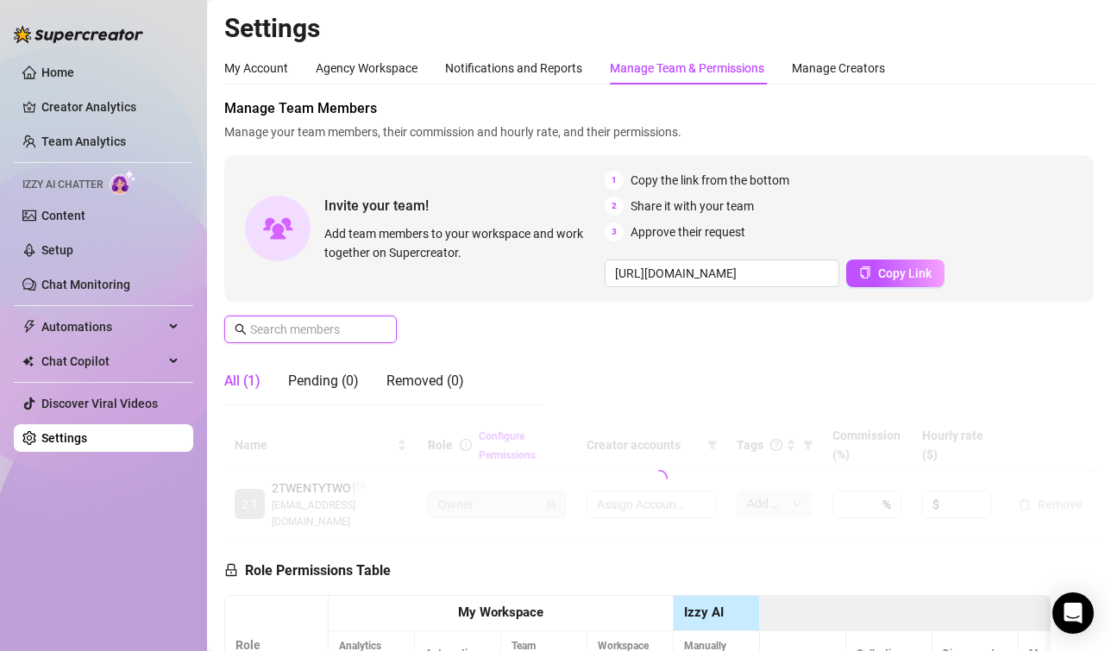
click at [340, 330] on input "text" at bounding box center [311, 329] width 123 height 19
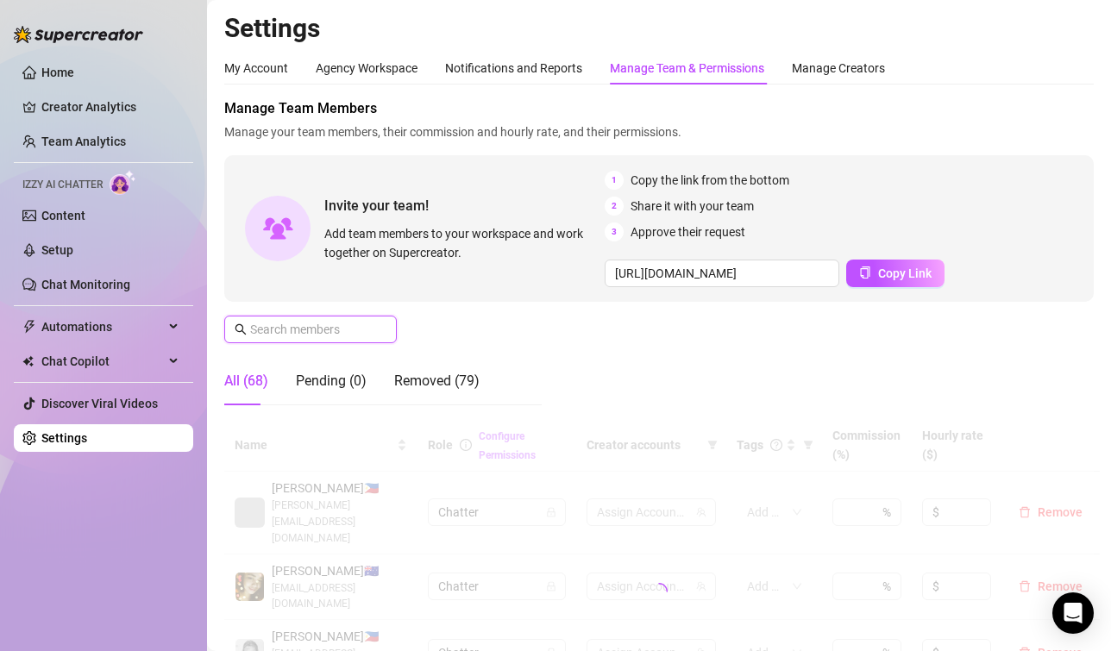
type input "g"
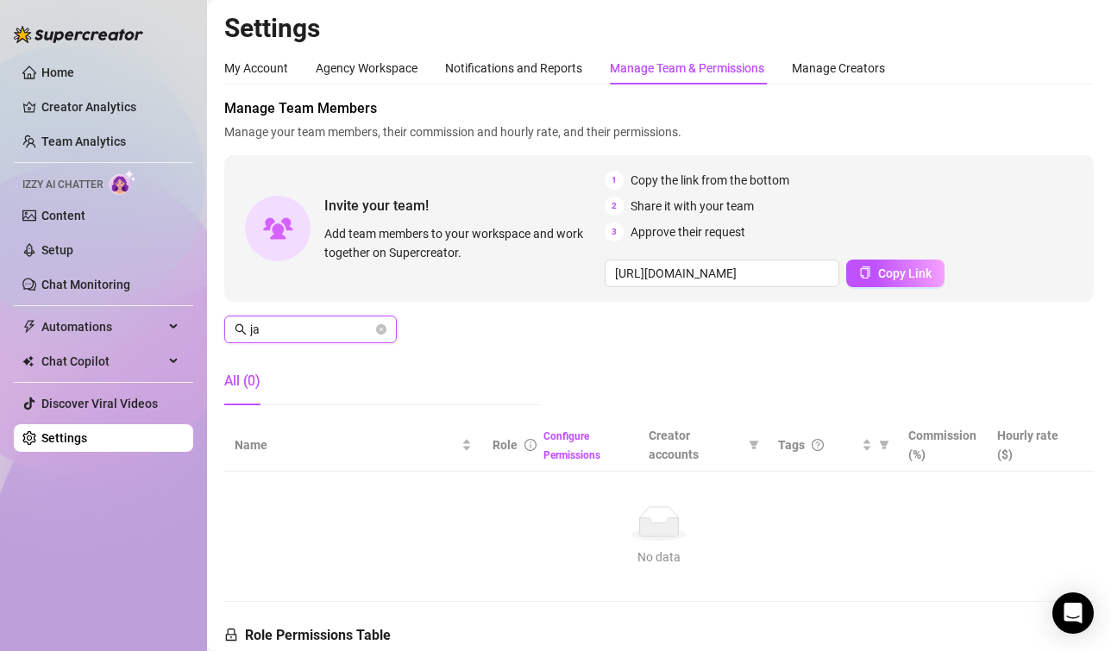
type input "j"
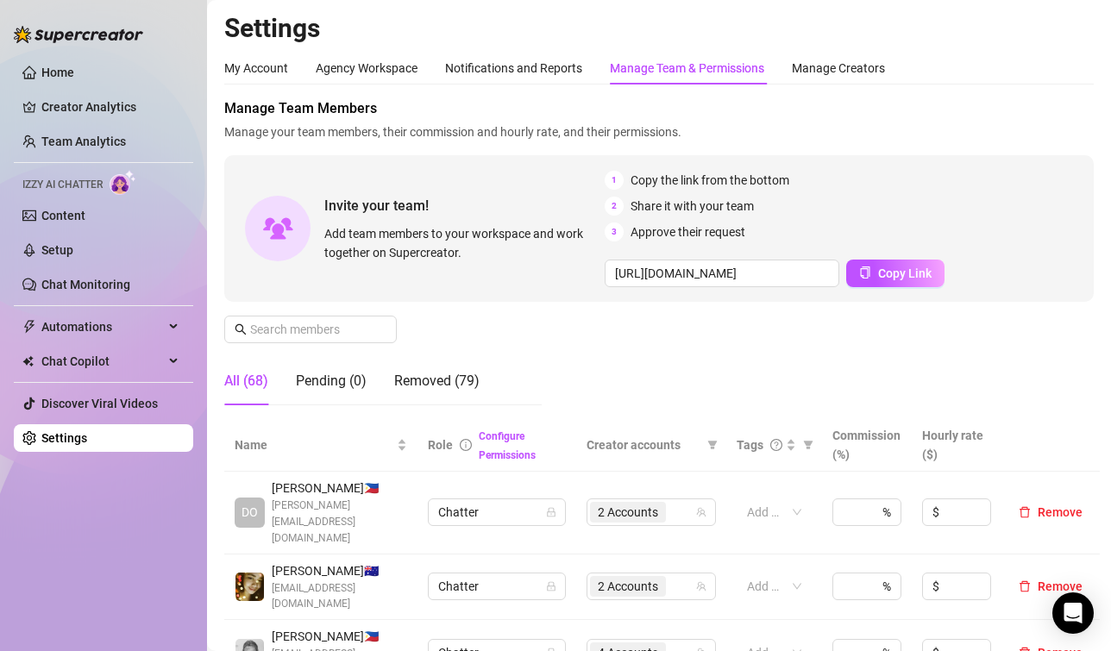
click at [1050, 118] on span "Manage Team Members" at bounding box center [659, 108] width 870 height 21
click at [310, 338] on input "text" at bounding box center [311, 329] width 123 height 19
type input "tag"
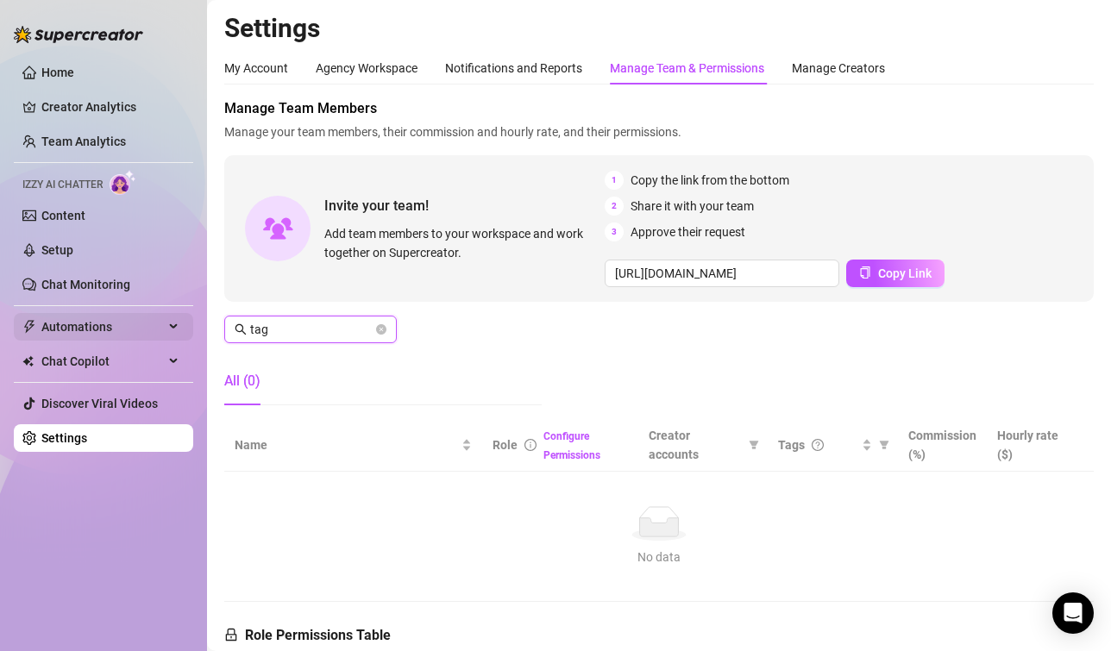
drag, startPoint x: 312, startPoint y: 319, endPoint x: 155, endPoint y: 331, distance: 157.5
click at [155, 331] on div "Home Creator Analytics Team Analytics Izzy AI Chatter Content Setup Chat Monito…" at bounding box center [555, 325] width 1111 height 651
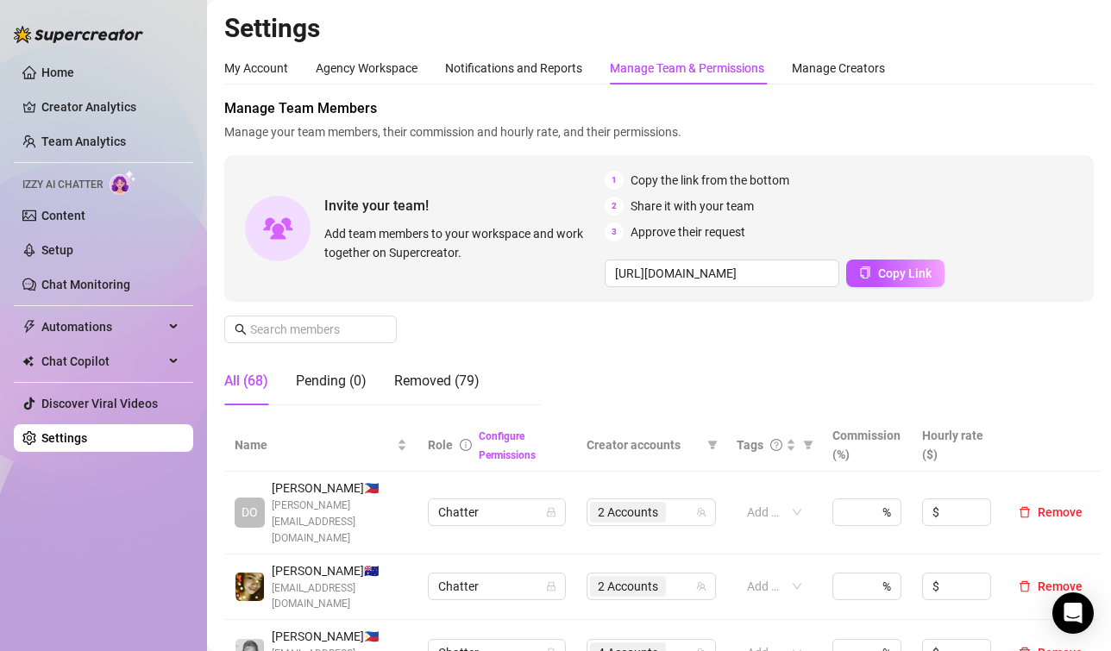
click at [1076, 110] on span "Manage Team Members" at bounding box center [659, 108] width 870 height 21
click at [303, 328] on input "text" at bounding box center [311, 329] width 123 height 19
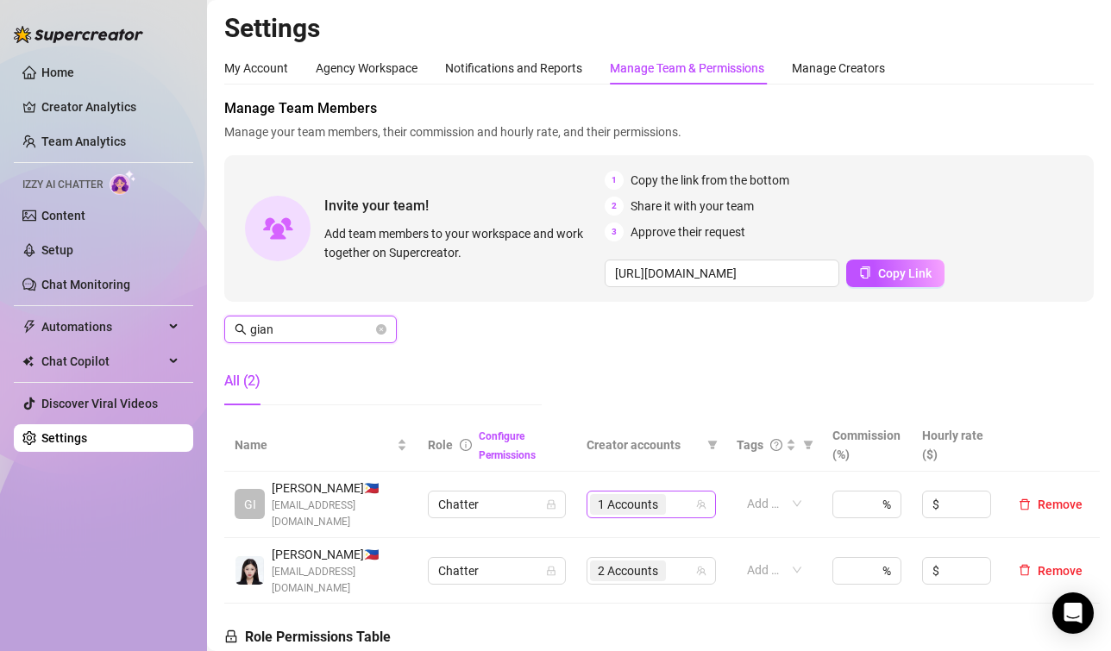
click at [625, 495] on span "1 Accounts" at bounding box center [628, 504] width 60 height 19
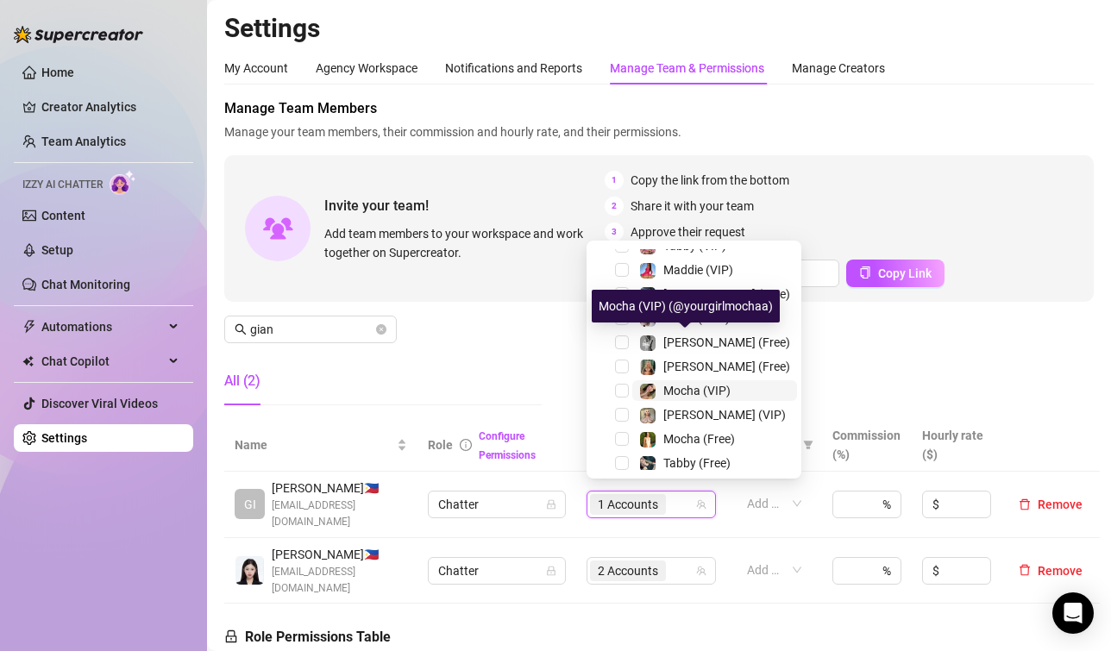
scroll to position [173, 0]
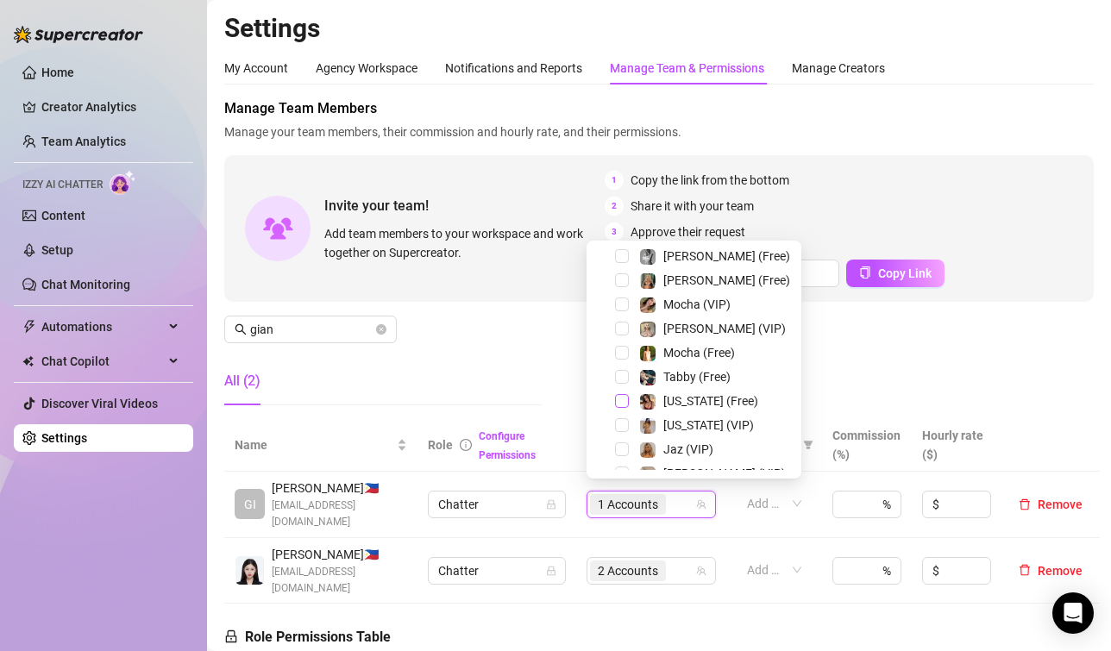
click at [623, 404] on span "Select tree node" at bounding box center [622, 401] width 14 height 14
click at [622, 423] on span "Select tree node" at bounding box center [622, 426] width 14 height 14
click at [494, 363] on div "All (2)" at bounding box center [383, 381] width 318 height 48
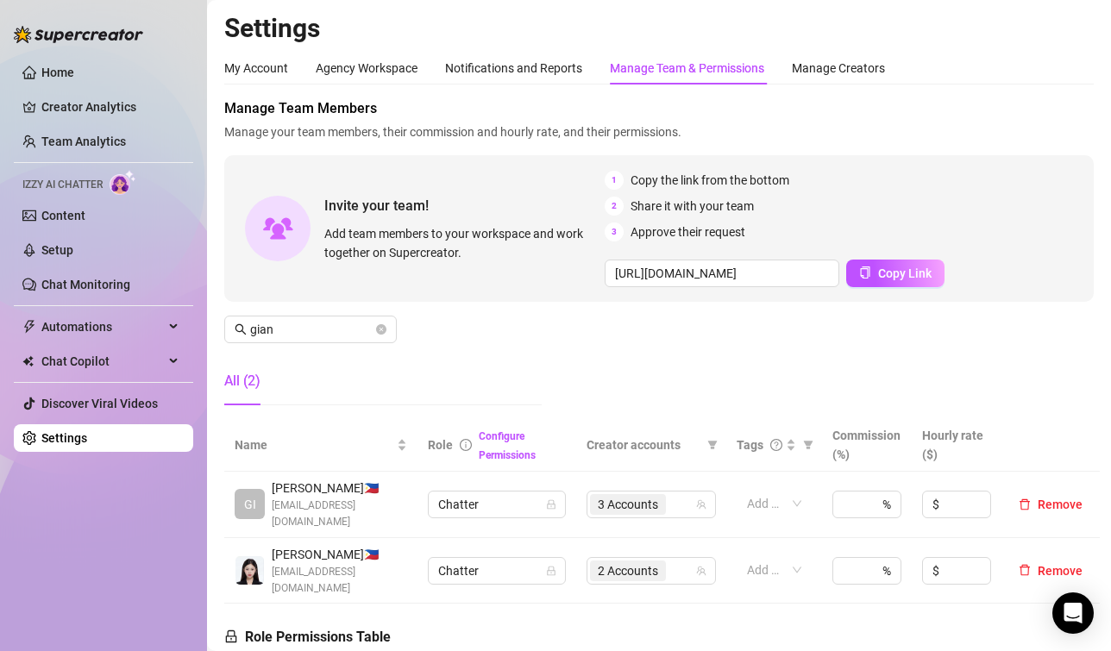
click at [1075, 203] on div "Invite your team! Add team members to your workspace and work together on Super…" at bounding box center [659, 228] width 870 height 147
click at [134, 646] on aside "Home Creator Analytics Team Analytics Izzy AI Chatter Content Setup Chat Monito…" at bounding box center [103, 325] width 207 height 651
click at [596, 494] on span "3 Accounts" at bounding box center [628, 504] width 76 height 21
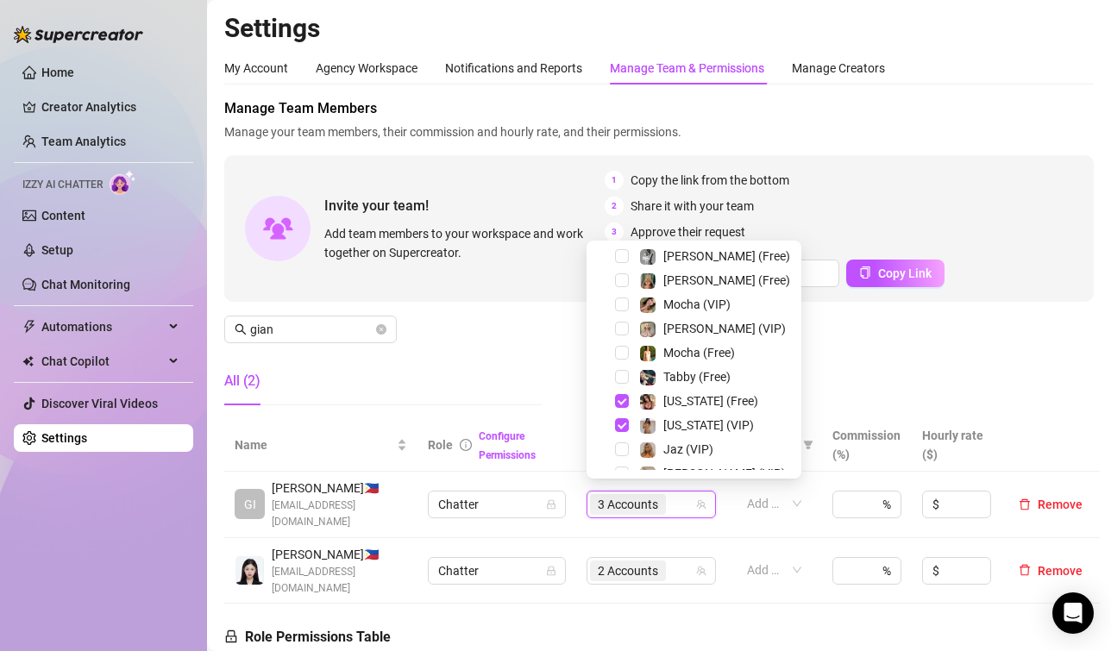
scroll to position [24, 0]
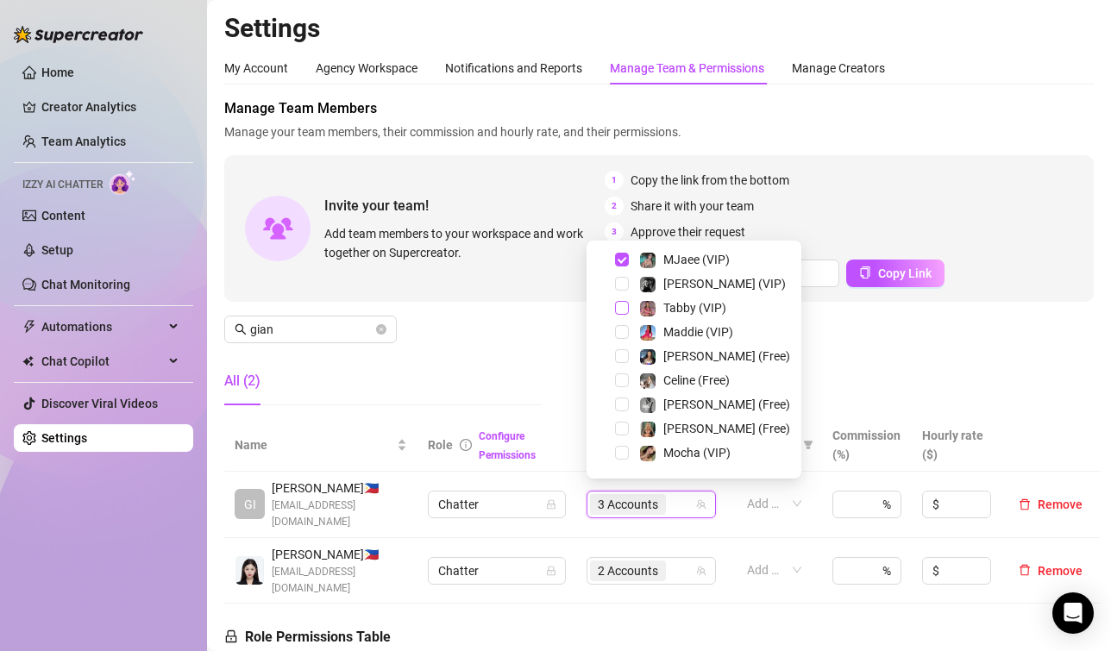
click at [622, 306] on span "Select tree node" at bounding box center [622, 308] width 14 height 14
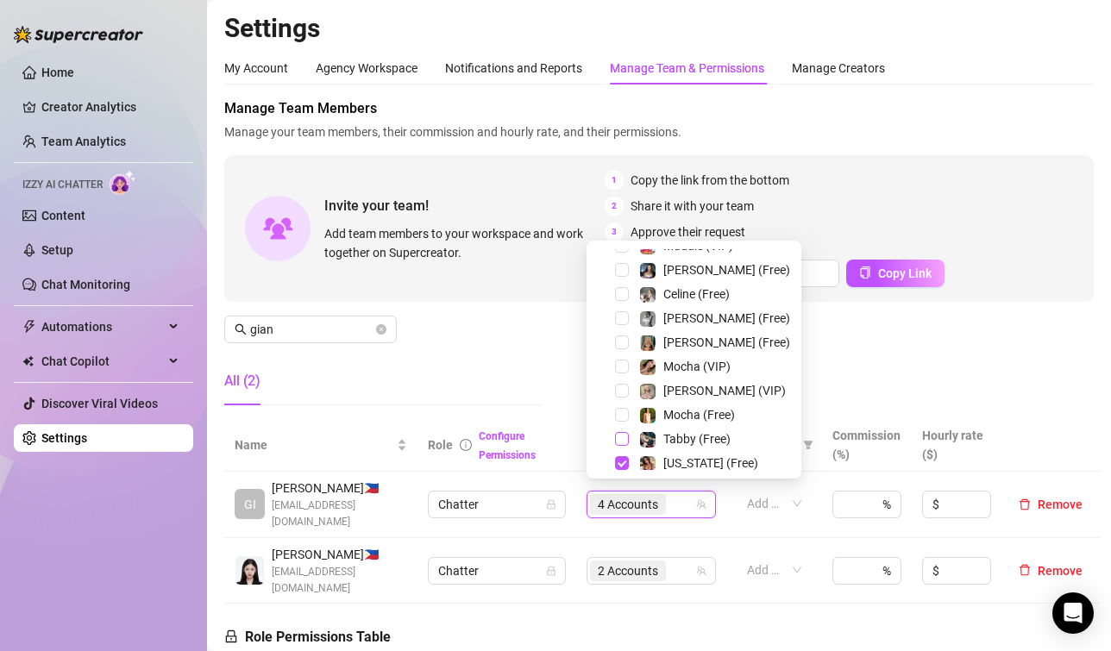
scroll to position [197, 0]
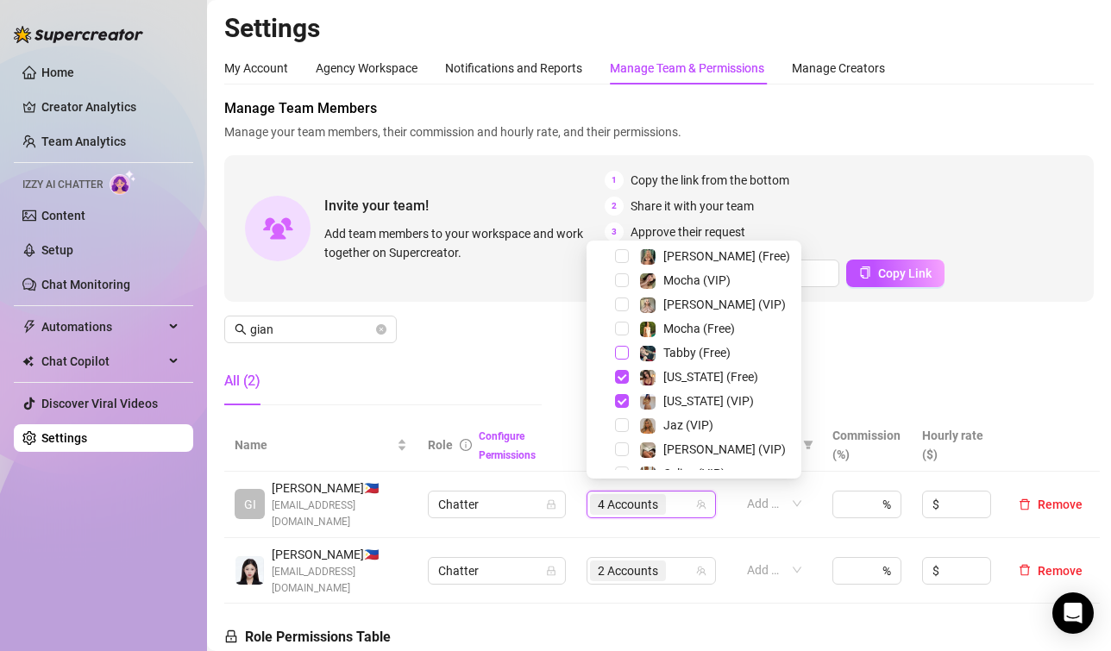
click at [620, 350] on span "Select tree node" at bounding box center [622, 353] width 14 height 14
click at [620, 376] on span "Select tree node" at bounding box center [622, 377] width 14 height 14
click at [620, 399] on span "Select tree node" at bounding box center [622, 401] width 14 height 14
click at [500, 378] on div "All (2)" at bounding box center [383, 381] width 318 height 48
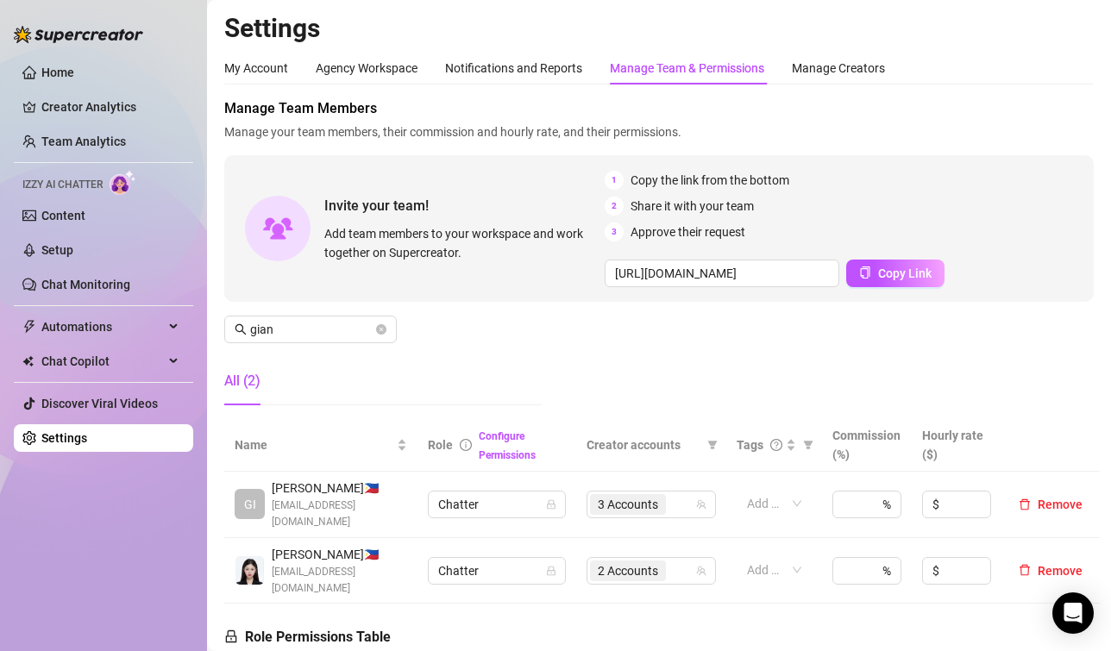
click at [1022, 90] on div "My Account Agency Workspace Notifications and Reports Manage Team & Permissions…" at bounding box center [659, 565] width 870 height 1026
click at [613, 495] on span "3 Accounts" at bounding box center [628, 504] width 60 height 19
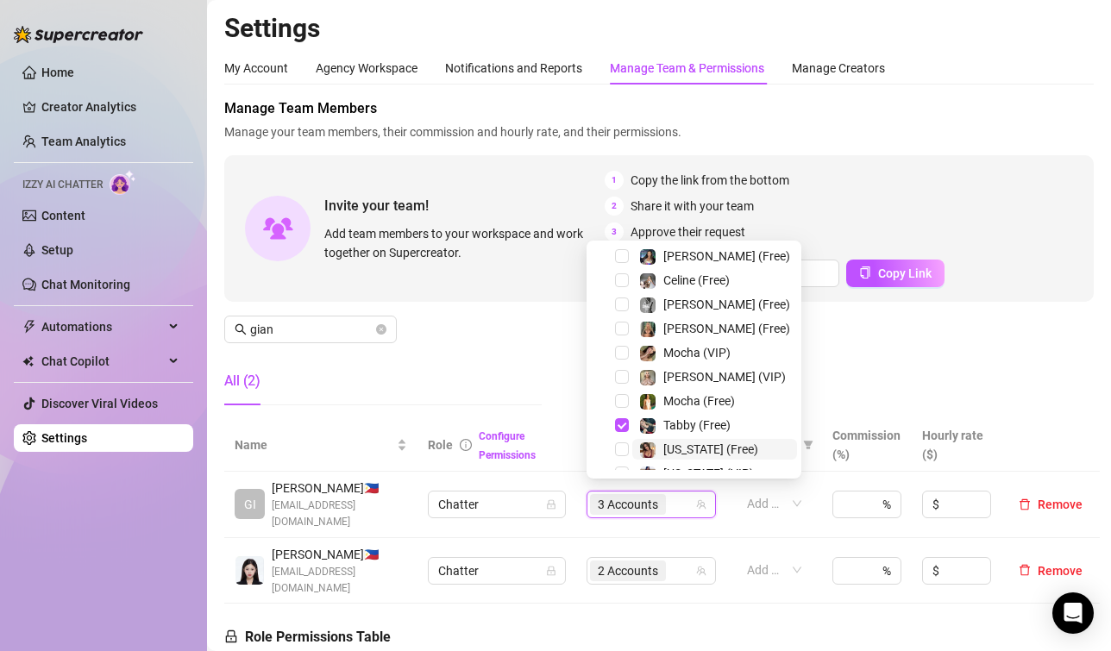
scroll to position [262, 0]
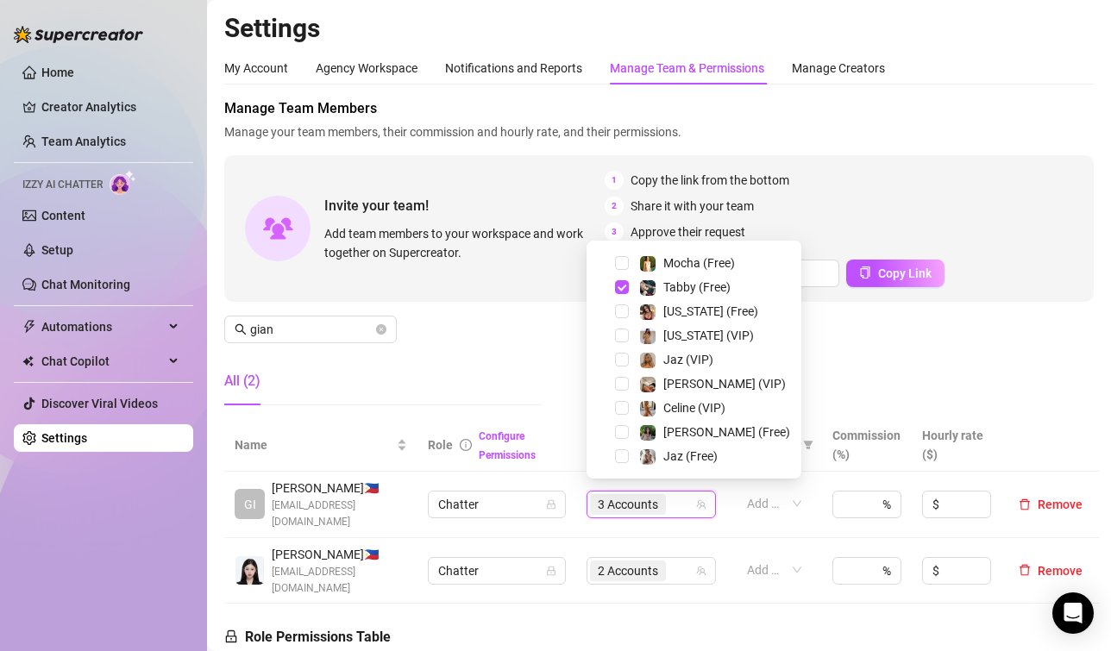
click at [514, 381] on div "All (2)" at bounding box center [383, 381] width 318 height 48
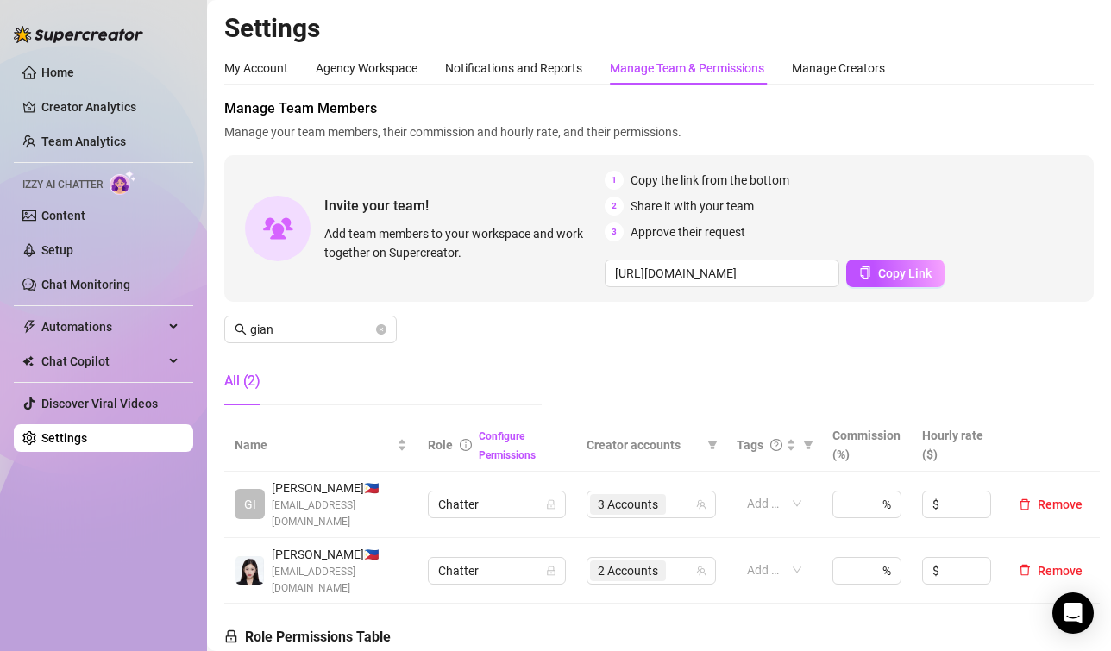
click at [145, 632] on div "Home Creator Analytics Team Analytics Izzy AI Chatter Content Setup Chat Monito…" at bounding box center [103, 318] width 179 height 636
drag, startPoint x: 303, startPoint y: 330, endPoint x: 205, endPoint y: 328, distance: 98.4
click at [205, 328] on div "Home Creator Analytics Team Analytics Izzy AI Chatter Content Setup Chat Monito…" at bounding box center [555, 325] width 1111 height 651
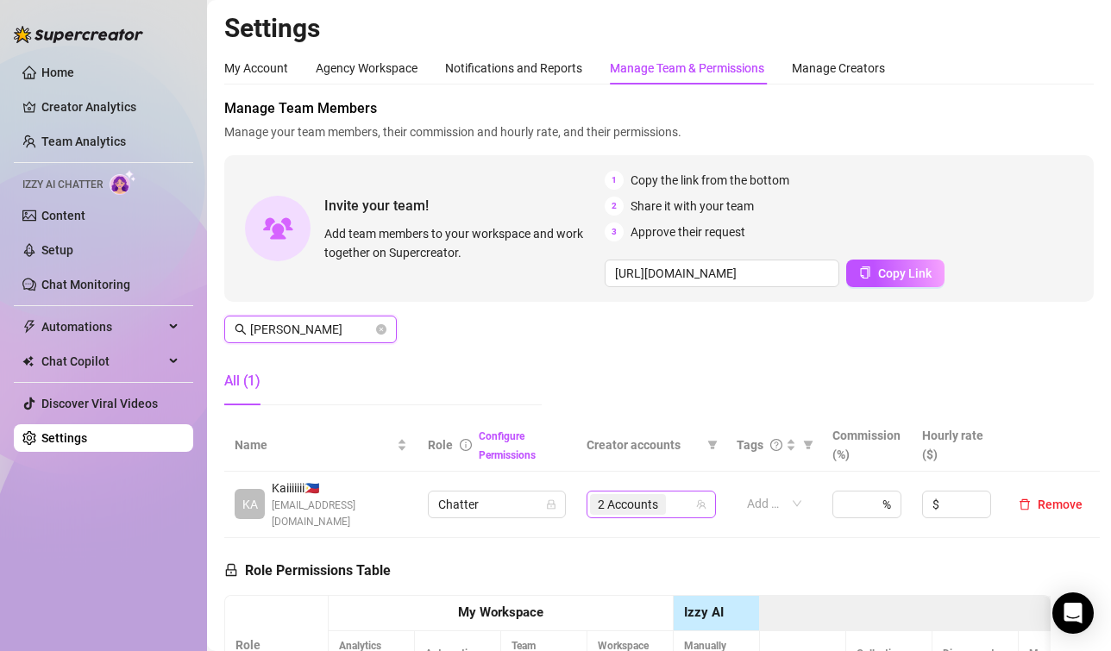
click at [607, 509] on span "2 Accounts" at bounding box center [628, 504] width 60 height 19
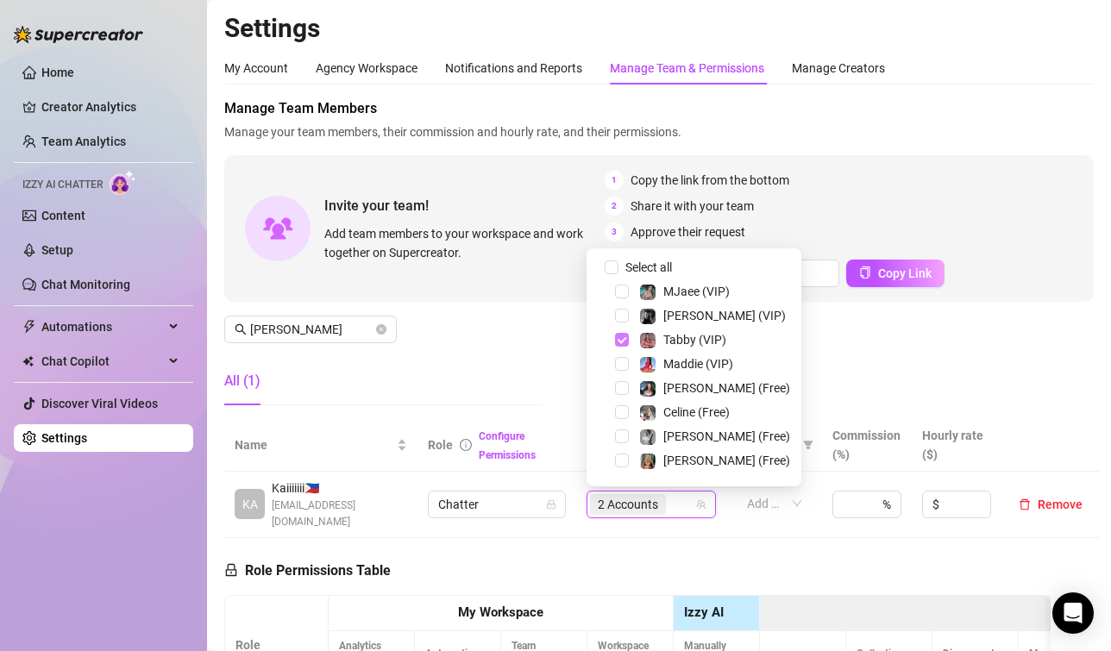
click at [625, 338] on span "Select tree node" at bounding box center [622, 340] width 14 height 14
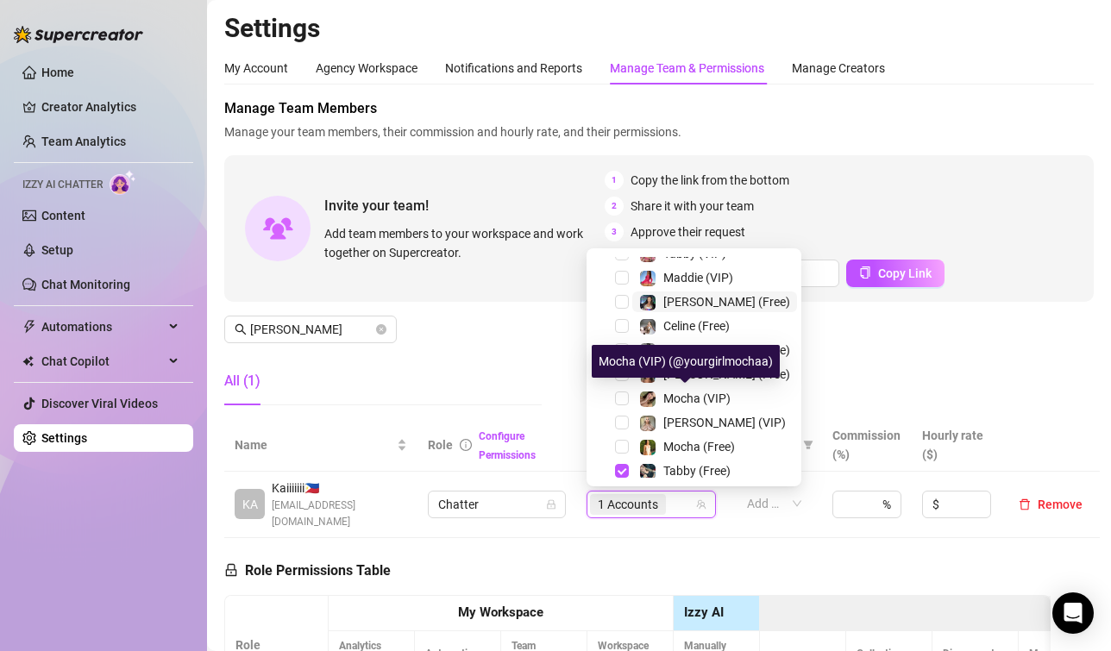
scroll to position [173, 0]
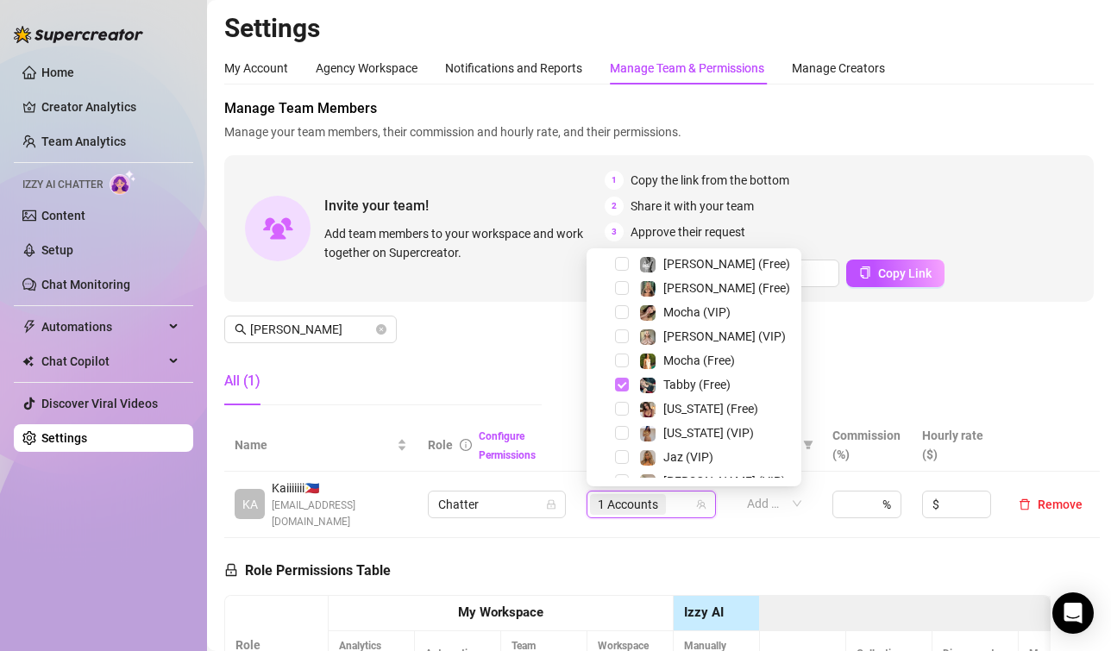
click at [620, 387] on span "Select tree node" at bounding box center [622, 385] width 14 height 14
click at [620, 407] on span "Select tree node" at bounding box center [622, 409] width 14 height 14
click at [620, 434] on span "Select tree node" at bounding box center [622, 433] width 14 height 14
click at [526, 364] on div "All (1)" at bounding box center [383, 381] width 318 height 48
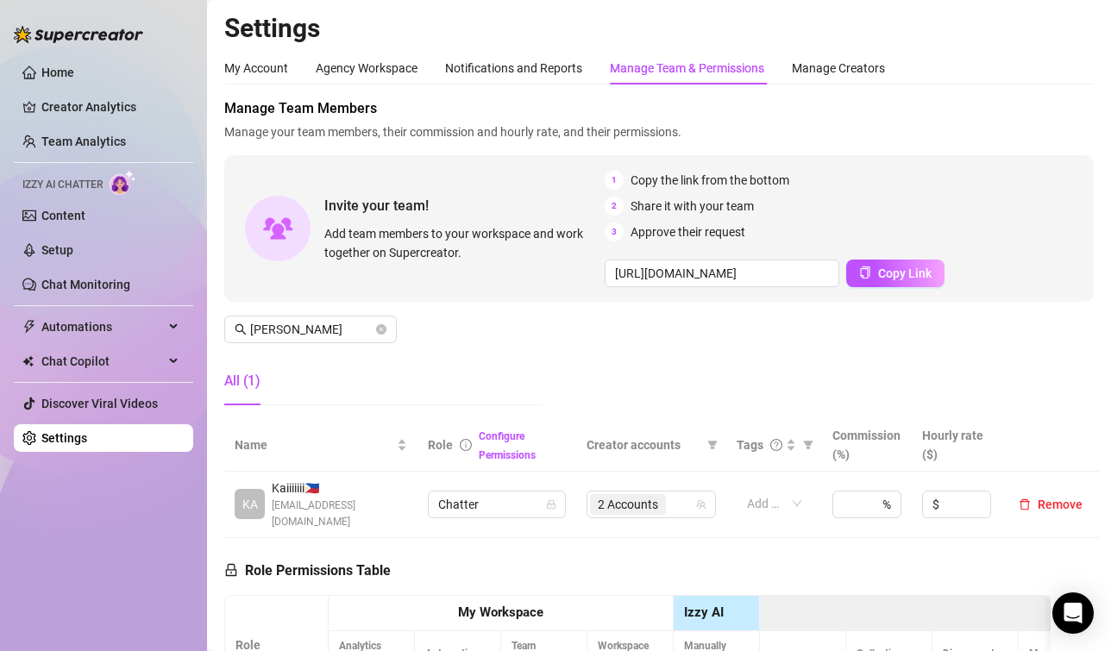
click at [137, 633] on div "Home Creator Analytics Team Analytics Izzy AI Chatter Content Setup Chat Monito…" at bounding box center [103, 318] width 179 height 636
drag, startPoint x: 299, startPoint y: 324, endPoint x: 197, endPoint y: 324, distance: 102.7
click at [197, 324] on div "Home Creator Analytics Team Analytics Izzy AI Chatter Content Setup Chat Monito…" at bounding box center [555, 325] width 1111 height 651
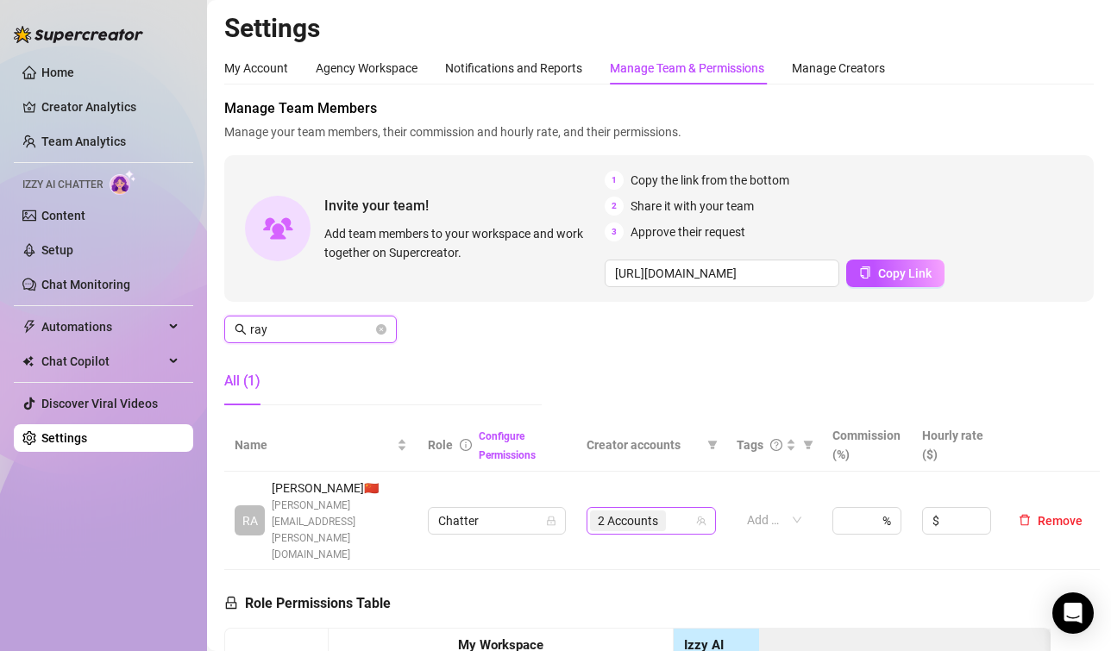
click at [614, 512] on span "2 Accounts" at bounding box center [628, 521] width 60 height 19
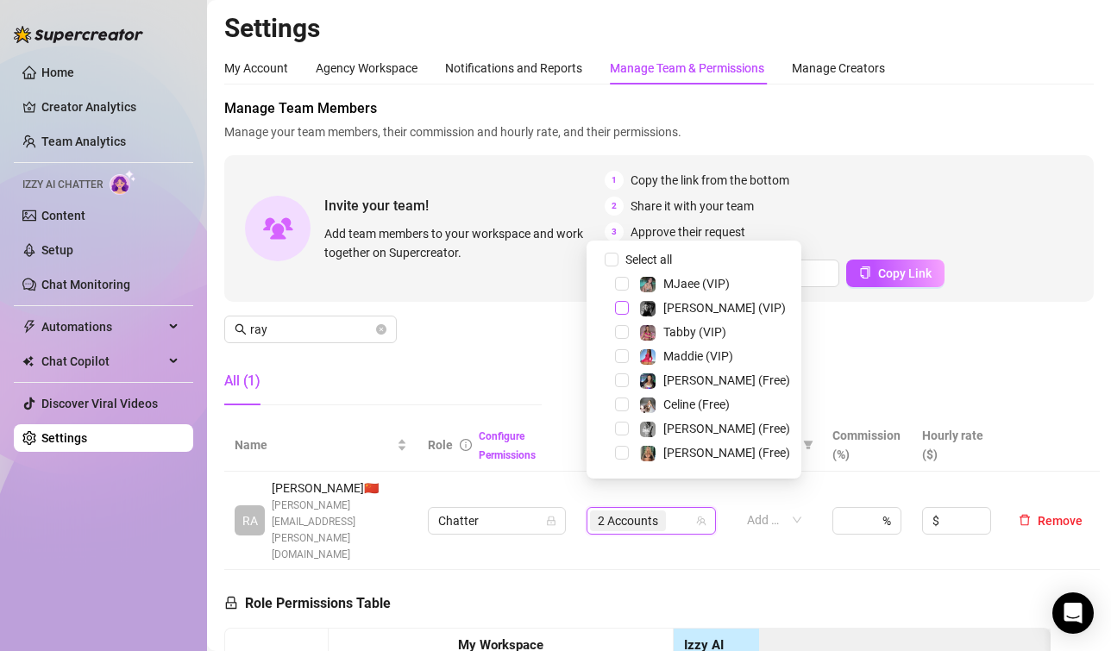
click at [624, 307] on span "Select tree node" at bounding box center [622, 308] width 14 height 14
click at [622, 428] on span "Select tree node" at bounding box center [622, 429] width 14 height 14
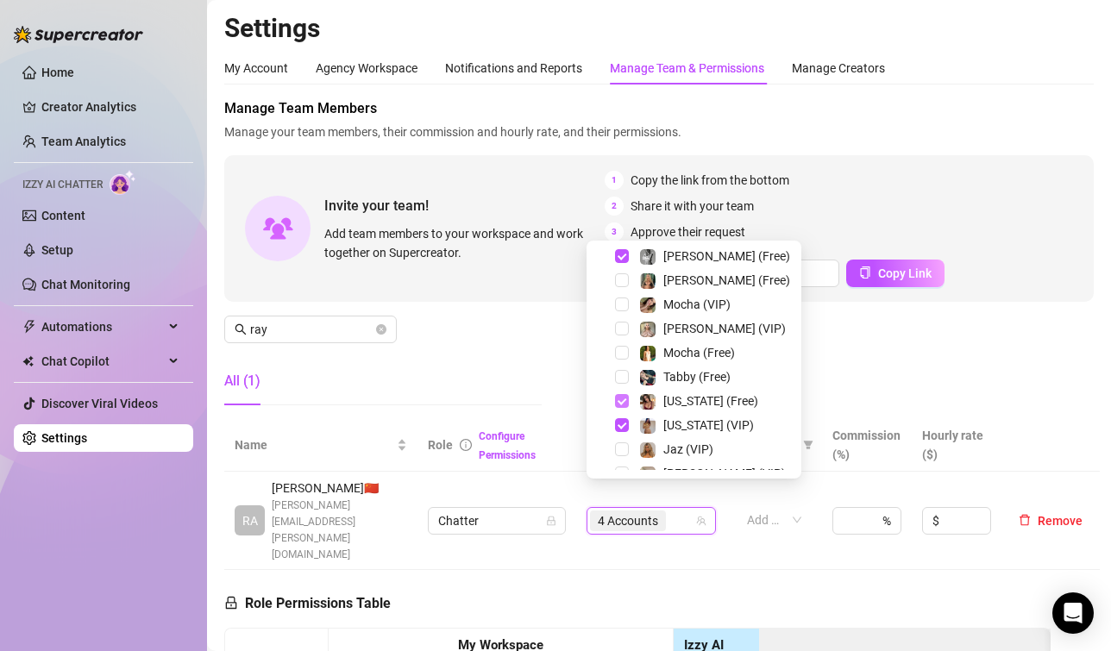
click at [620, 404] on span "Select tree node" at bounding box center [622, 401] width 14 height 14
click at [620, 429] on span "Select tree node" at bounding box center [622, 426] width 14 height 14
click at [532, 376] on div "All (1)" at bounding box center [383, 381] width 318 height 48
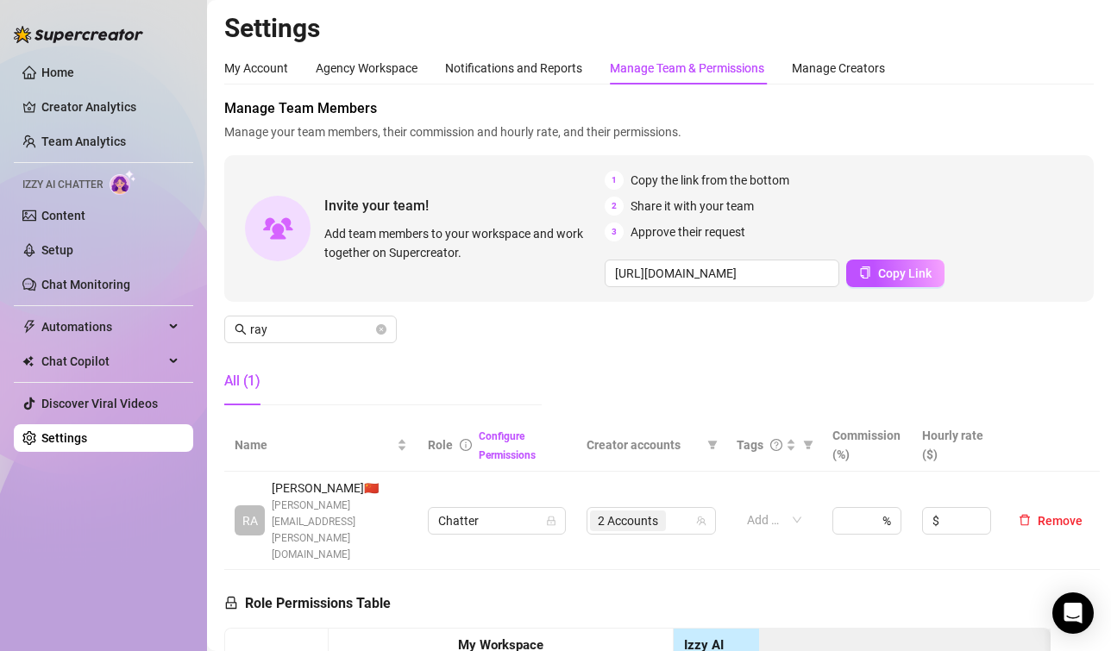
click at [155, 646] on aside "Home Creator Analytics Team Analytics Izzy AI Chatter Content Setup Chat Monito…" at bounding box center [103, 325] width 207 height 651
drag, startPoint x: 293, startPoint y: 330, endPoint x: 165, endPoint y: 330, distance: 127.7
click at [165, 330] on div "Home Creator Analytics Team Analytics Izzy AI Chatter Content Setup Chat Monito…" at bounding box center [555, 325] width 1111 height 651
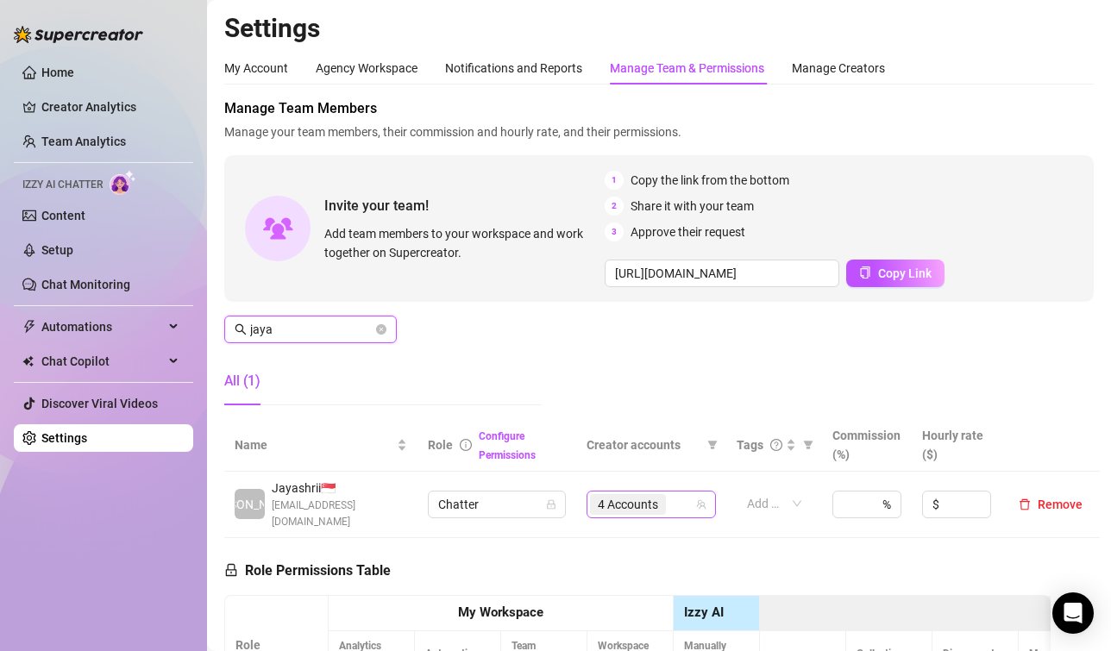
click at [631, 495] on span "4 Accounts" at bounding box center [628, 504] width 60 height 19
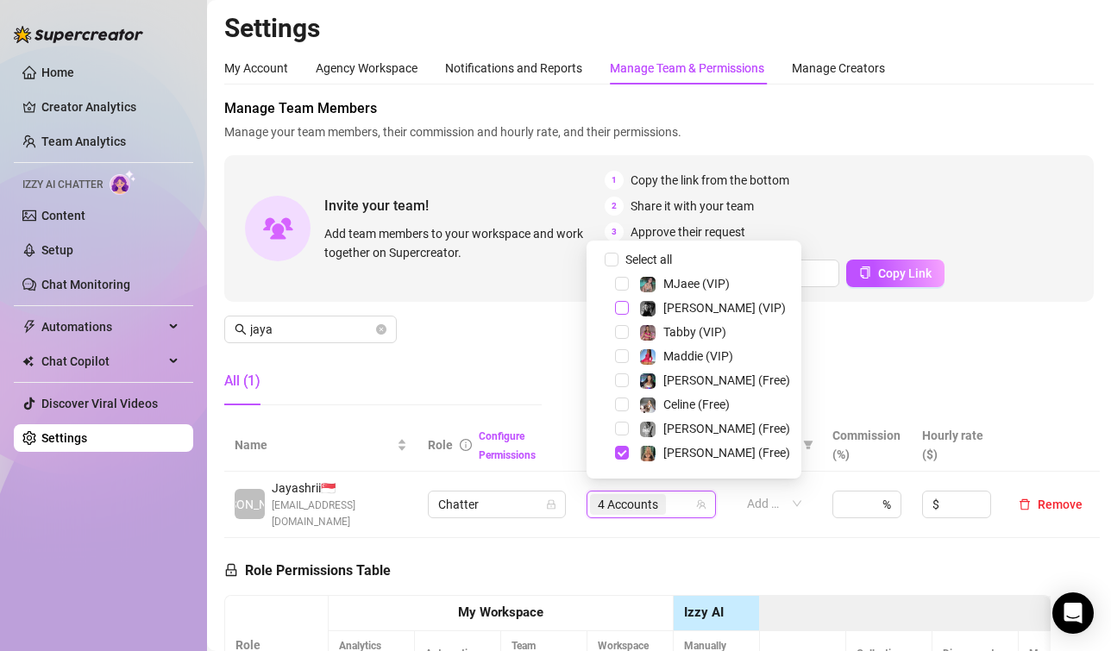
scroll to position [86, 0]
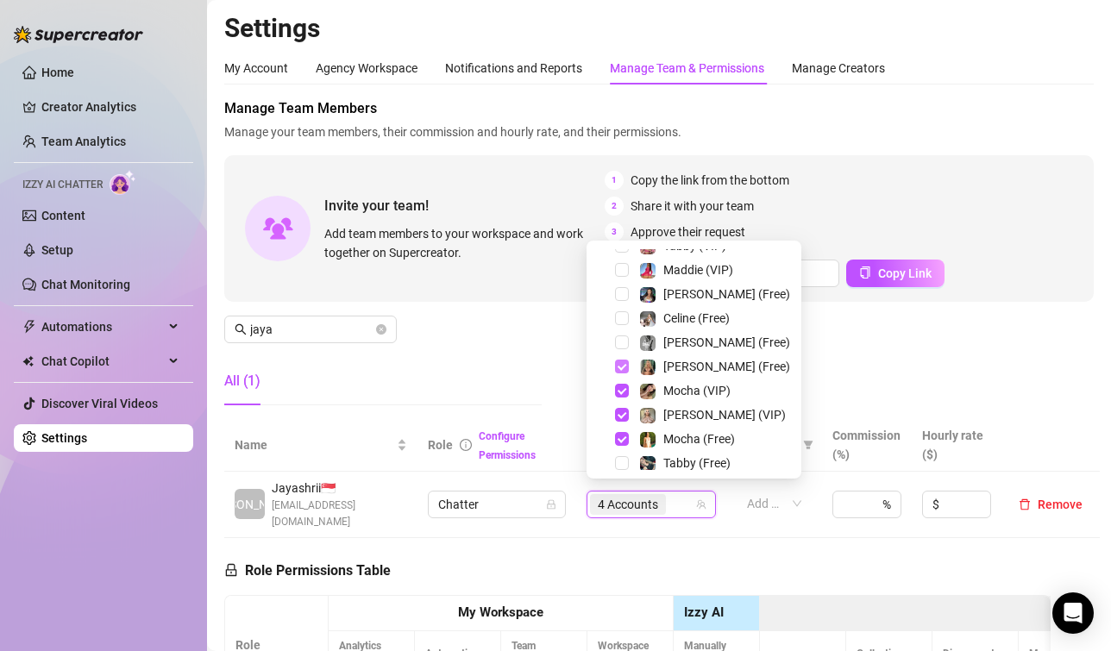
click at [615, 364] on span "Select tree node" at bounding box center [622, 367] width 14 height 14
click at [620, 387] on span "Select tree node" at bounding box center [622, 391] width 14 height 14
click at [620, 412] on span "Select tree node" at bounding box center [622, 415] width 14 height 14
click at [621, 437] on span "Select tree node" at bounding box center [622, 439] width 14 height 14
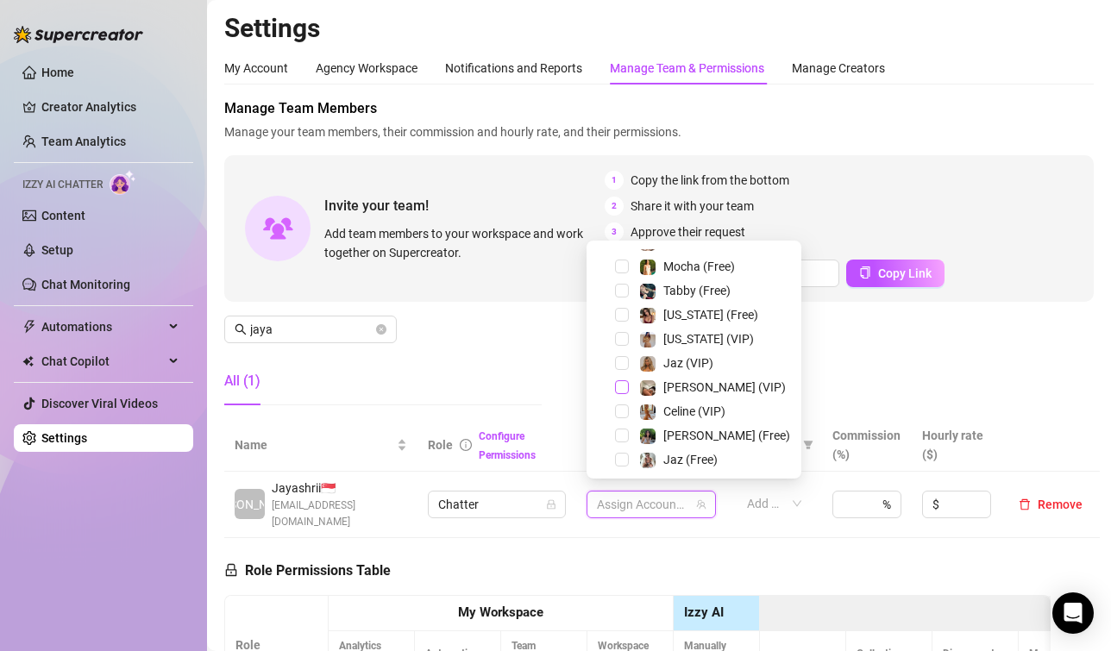
click at [620, 387] on span "Select tree node" at bounding box center [622, 388] width 14 height 14
click at [620, 434] on span "Select tree node" at bounding box center [622, 436] width 14 height 14
click at [472, 371] on div "All (1)" at bounding box center [383, 381] width 318 height 48
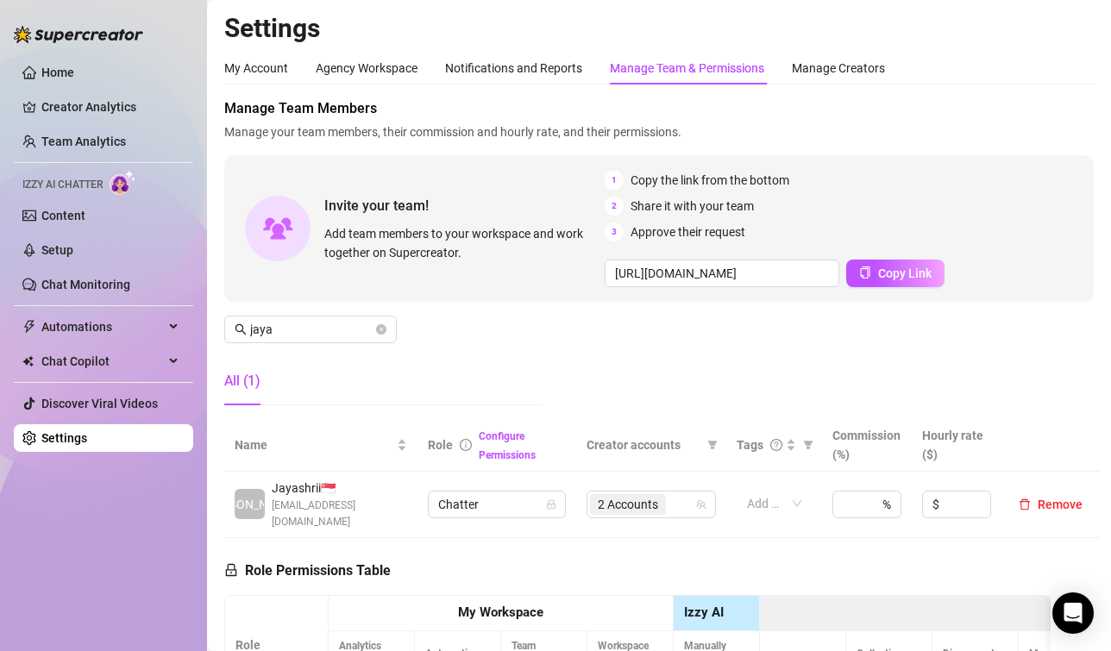
click at [125, 649] on aside "Home Creator Analytics Team Analytics Izzy AI Chatter Content Setup Chat Monito…" at bounding box center [103, 325] width 207 height 651
click at [132, 641] on aside "Home Creator Analytics Team Analytics Izzy AI Chatter Content Setup Chat Monito…" at bounding box center [103, 325] width 207 height 651
drag, startPoint x: 300, startPoint y: 331, endPoint x: 196, endPoint y: 331, distance: 104.4
click at [196, 331] on div "Home Creator Analytics Team Analytics Izzy AI Chatter Content Setup Chat Monito…" at bounding box center [555, 325] width 1111 height 651
click at [624, 498] on span "6 Accounts" at bounding box center [628, 504] width 60 height 19
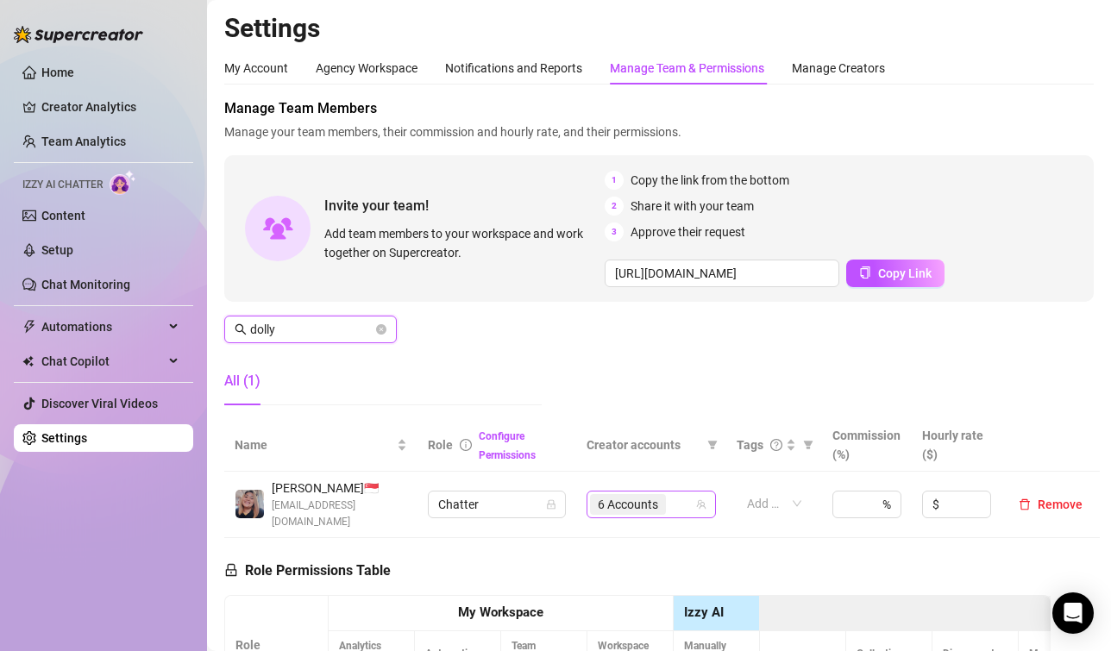
type input "dolly"
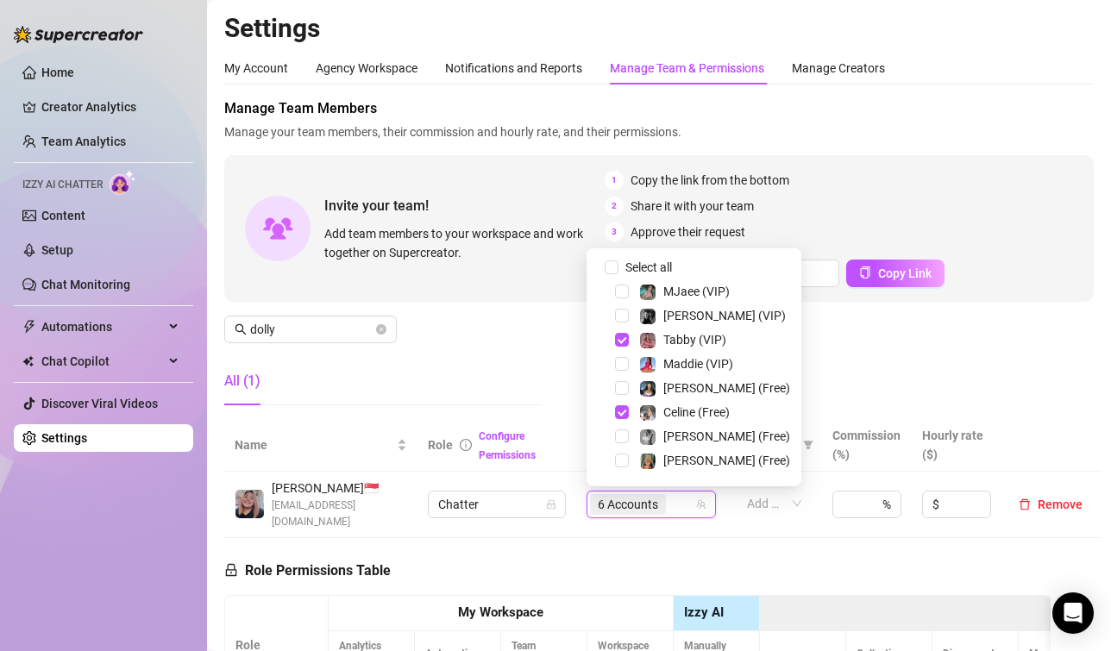
click at [614, 316] on div "[PERSON_NAME] (VIP)" at bounding box center [694, 315] width 206 height 21
click at [624, 442] on span "Select tree node" at bounding box center [622, 437] width 14 height 14
click at [617, 321] on span "Select tree node" at bounding box center [622, 316] width 14 height 14
click at [620, 338] on span "Select tree node" at bounding box center [622, 340] width 14 height 14
click at [622, 412] on span "Select tree node" at bounding box center [622, 413] width 14 height 14
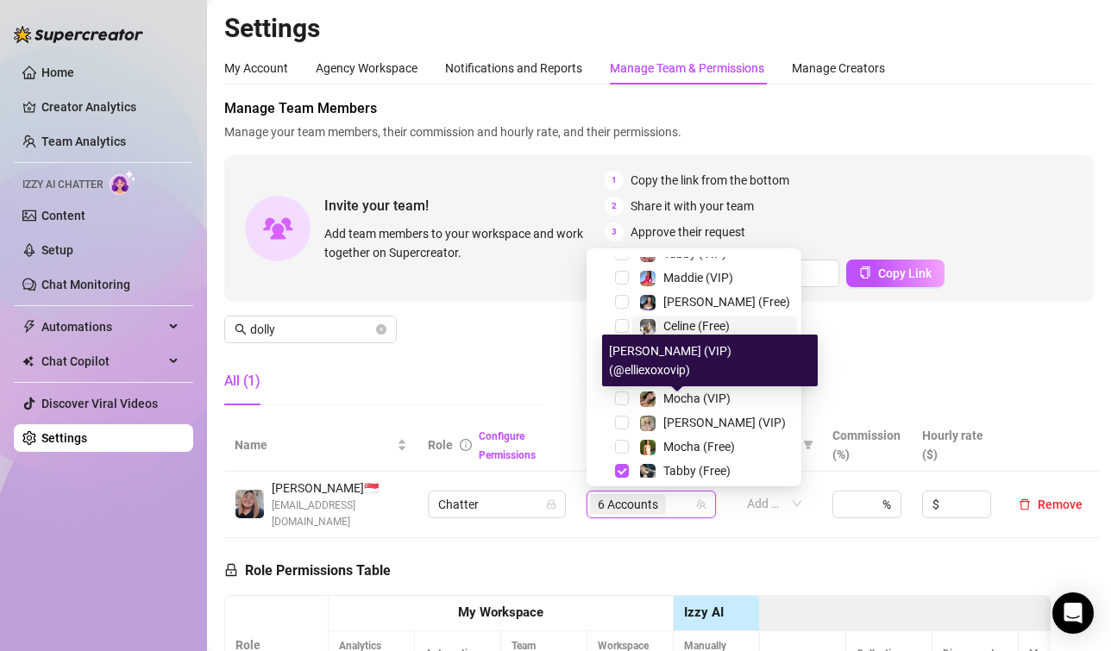
scroll to position [173, 0]
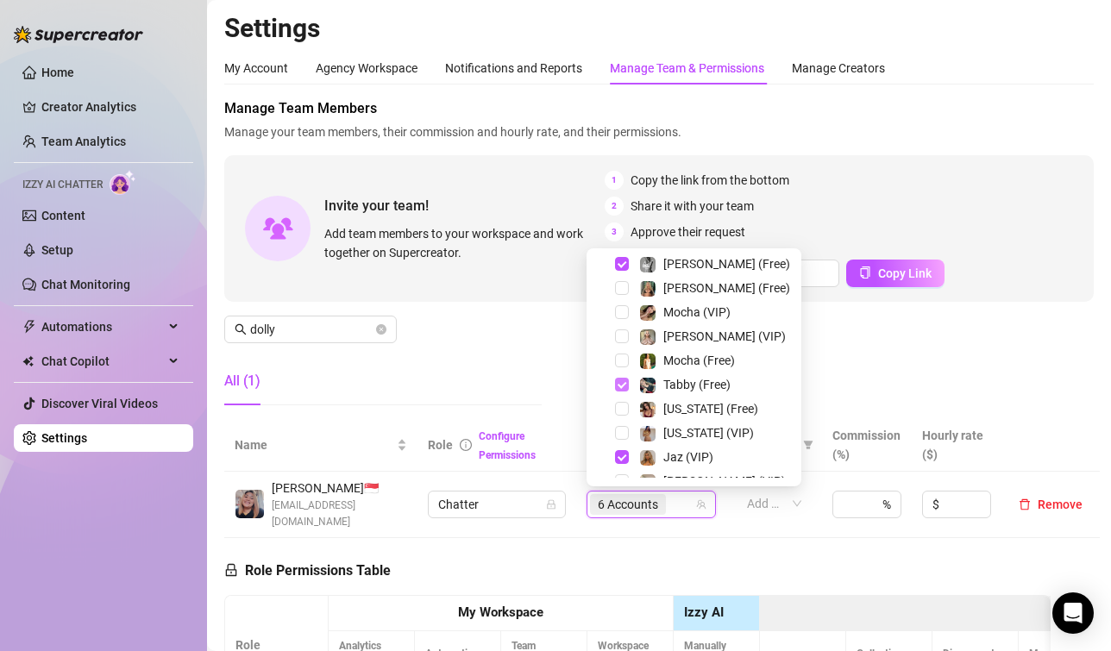
click at [620, 383] on span "Select tree node" at bounding box center [622, 385] width 14 height 14
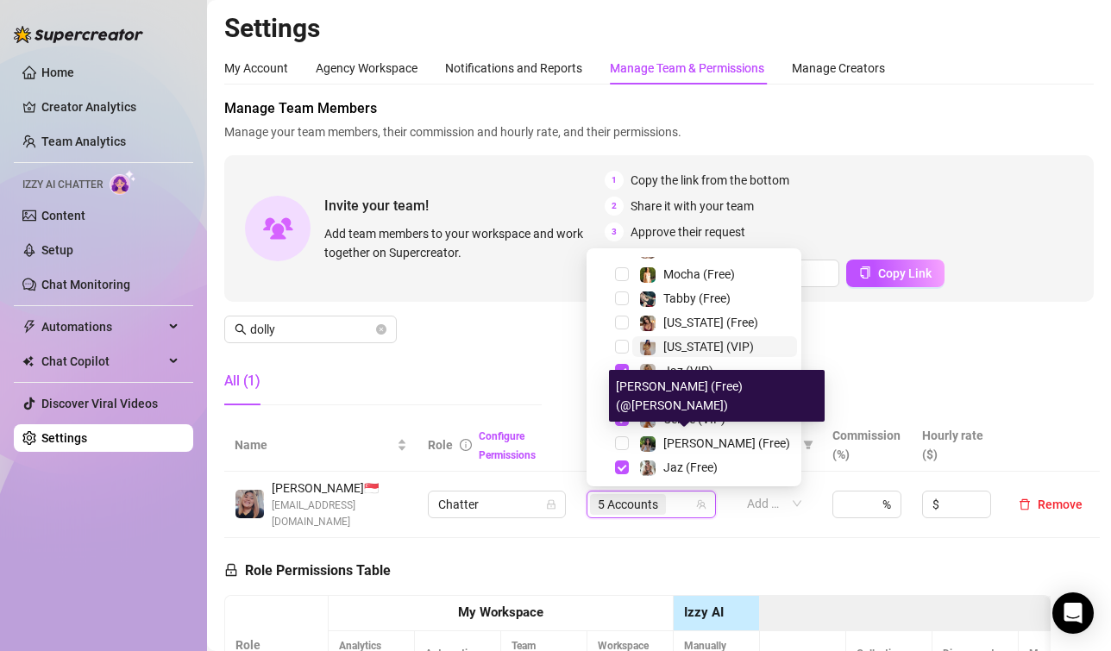
scroll to position [262, 0]
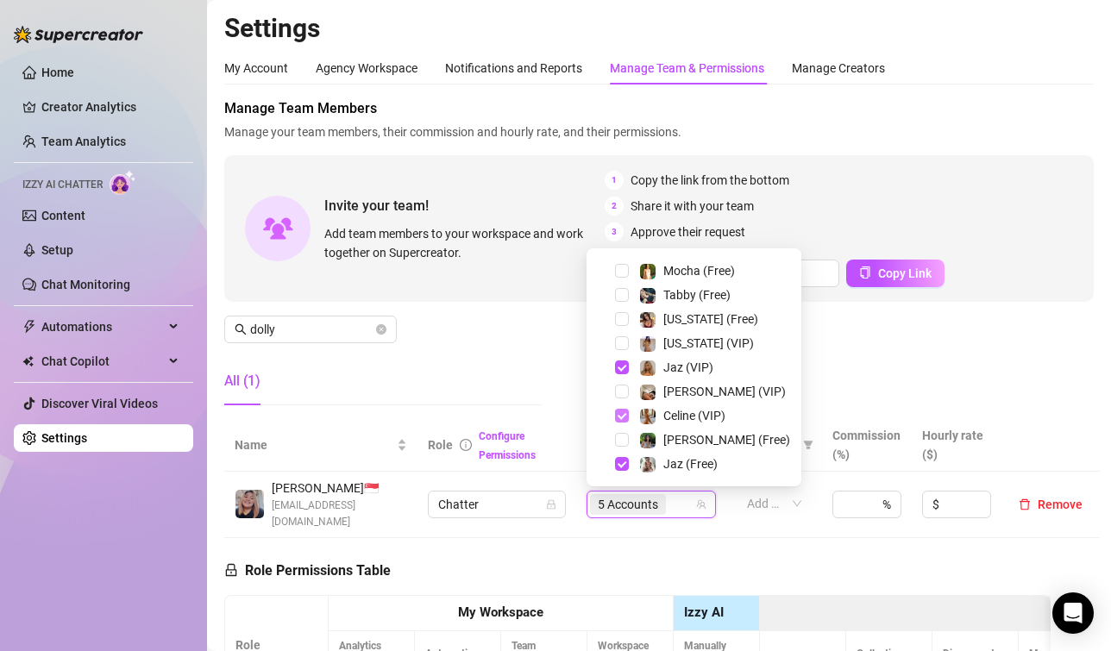
click at [620, 414] on span "Select tree node" at bounding box center [622, 416] width 14 height 14
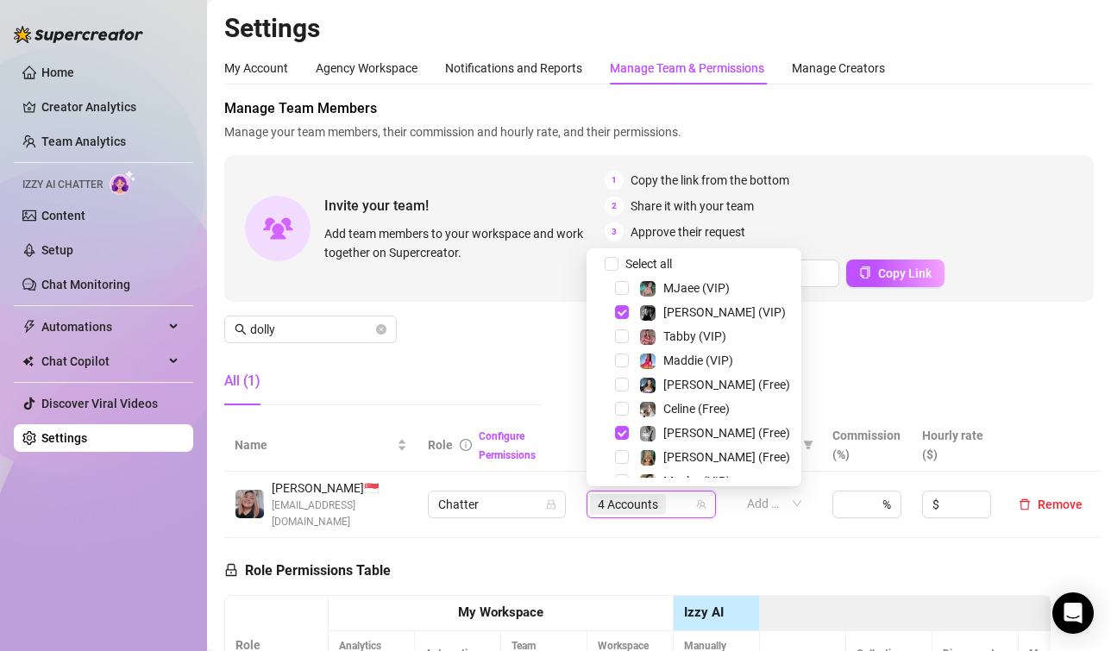
scroll to position [0, 0]
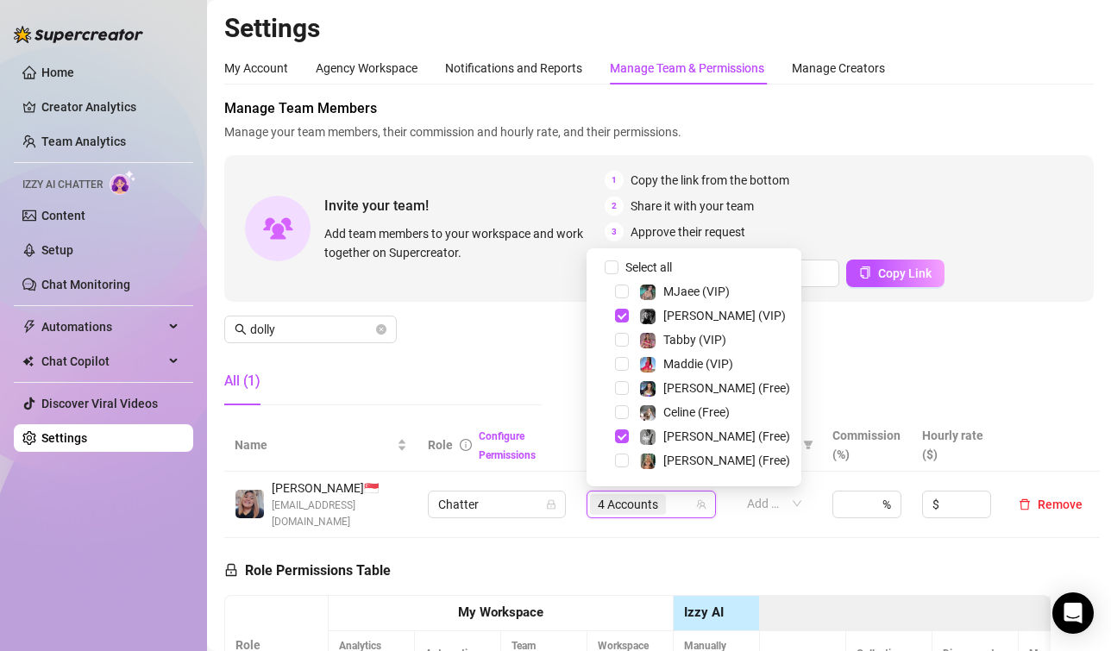
click at [501, 349] on div "Manage Team Members Manage your team members, their commission and hourly rate,…" at bounding box center [659, 258] width 870 height 321
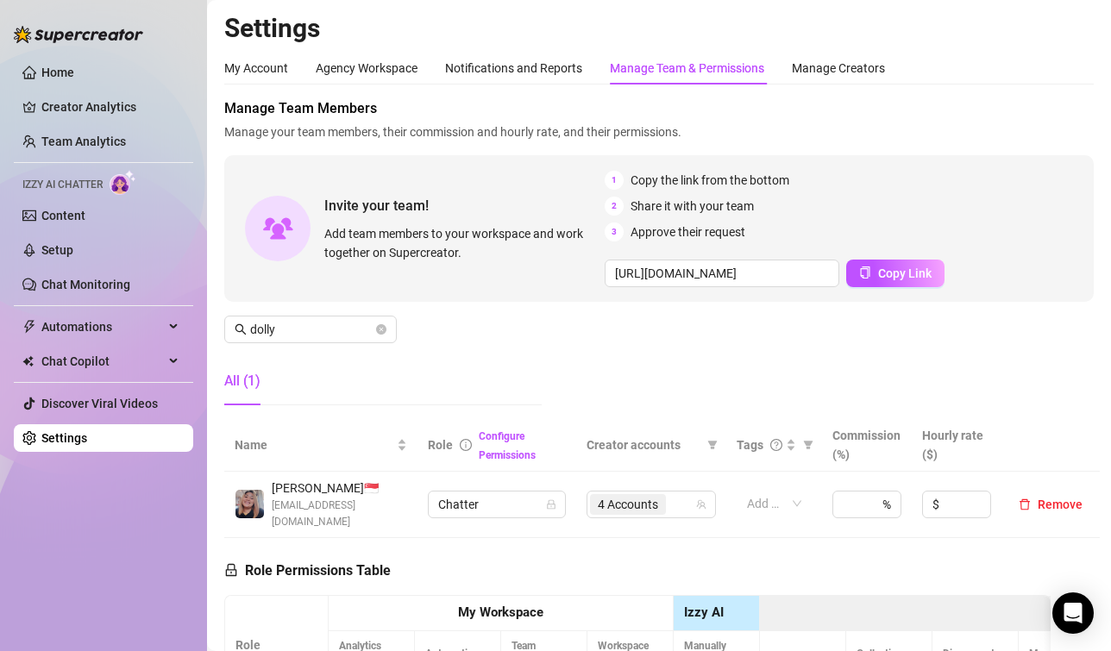
click at [172, 640] on aside "Home Creator Analytics Team Analytics Izzy AI Chatter Content Setup Chat Monito…" at bounding box center [103, 325] width 207 height 651
click at [1045, 100] on span "Manage Team Members" at bounding box center [659, 108] width 870 height 21
